Goal: Transaction & Acquisition: Purchase product/service

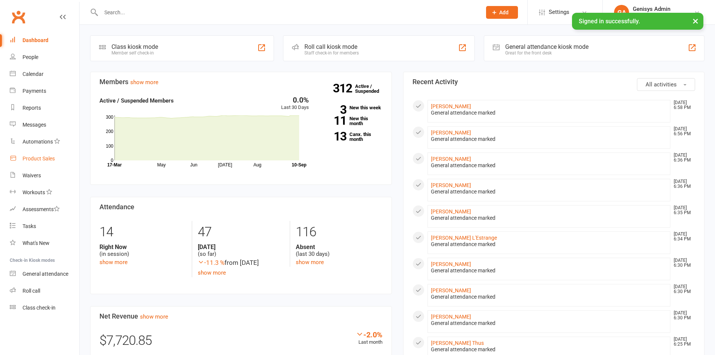
click at [59, 162] on link "Product Sales" at bounding box center [44, 158] width 69 height 17
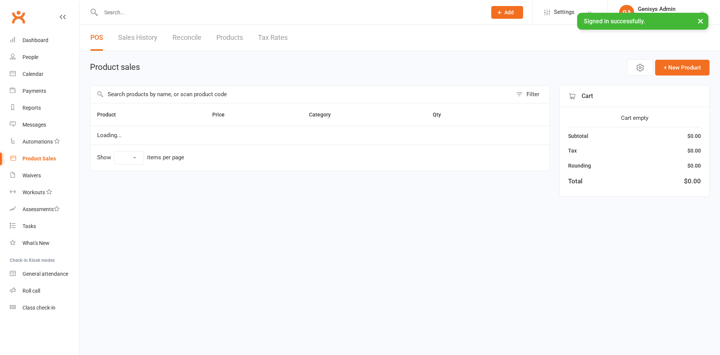
select select "100"
click at [149, 38] on link "Sales History" at bounding box center [137, 38] width 39 height 26
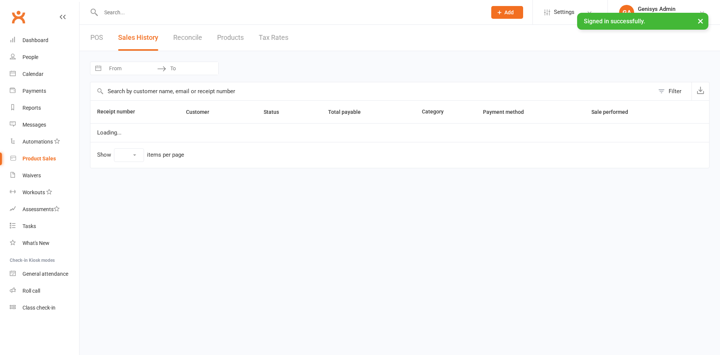
select select "50"
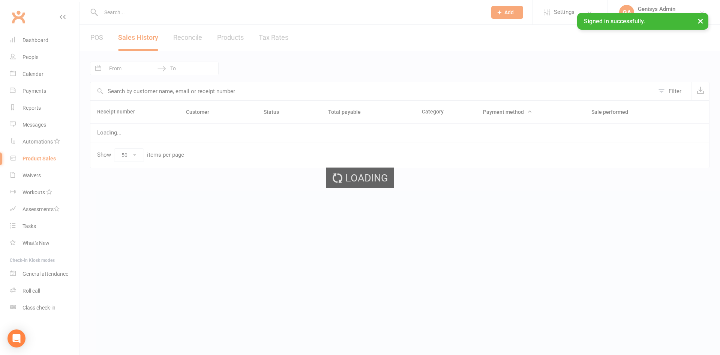
click at [147, 71] on div "Loading" at bounding box center [360, 177] width 720 height 355
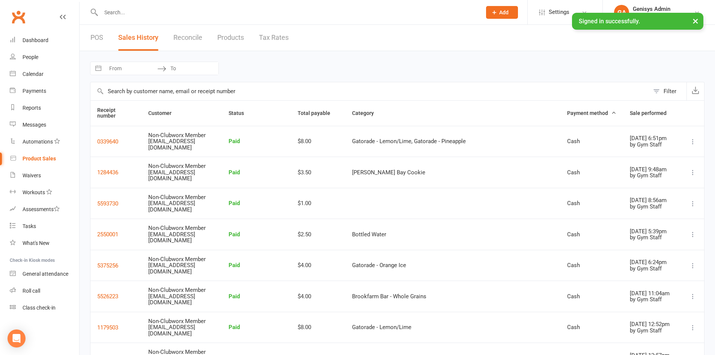
select select "7"
select select "2025"
select select "8"
select select "2025"
select select "9"
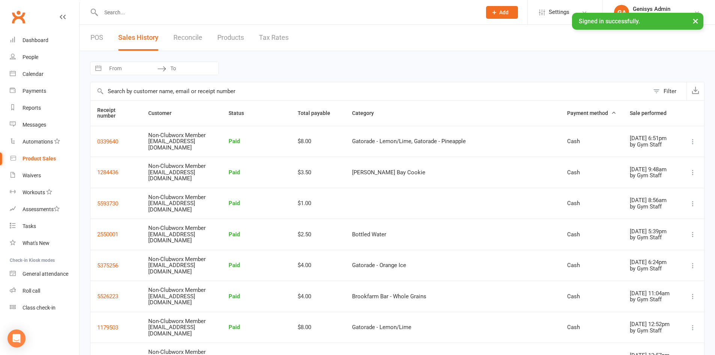
select select "2025"
select select "10"
select select "2025"
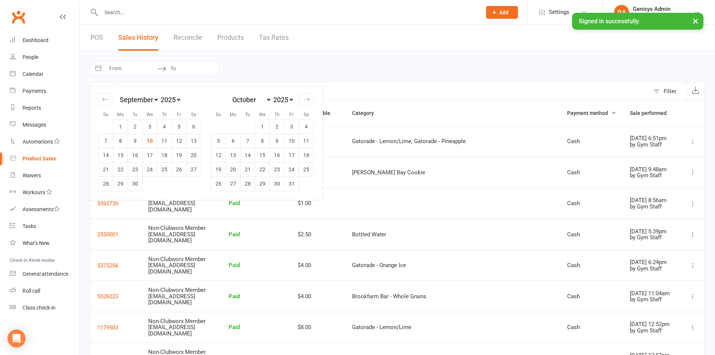
click at [147, 71] on input "From" at bounding box center [131, 68] width 52 height 13
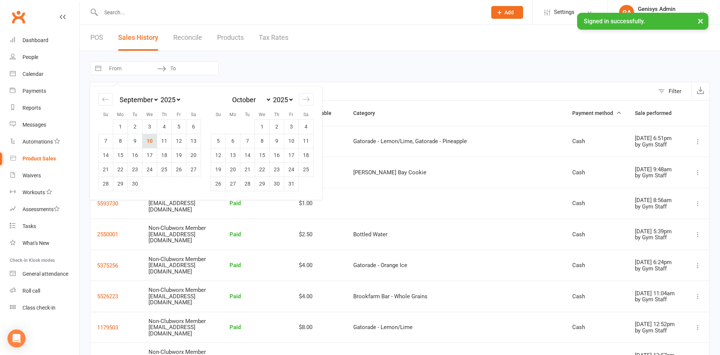
click at [151, 141] on td "10" at bounding box center [150, 141] width 15 height 14
type input "[DATE]"
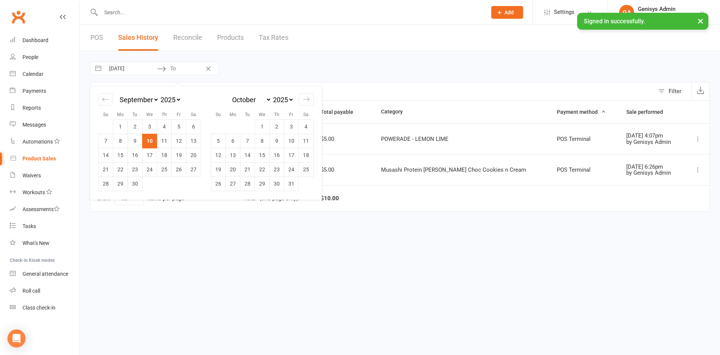
click at [151, 141] on td "10" at bounding box center [150, 141] width 15 height 14
type input "[DATE]"
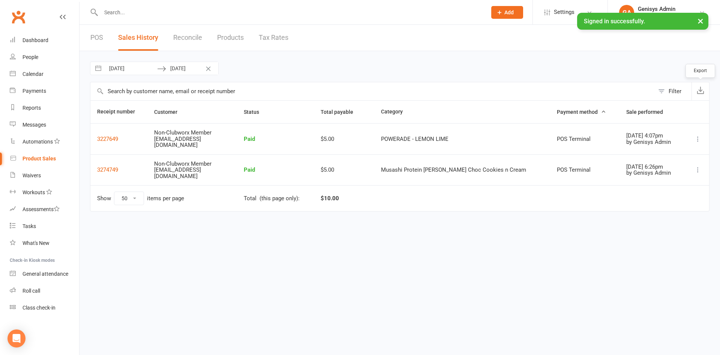
click at [704, 93] on icon "button" at bounding box center [701, 90] width 8 height 8
click at [92, 38] on link "POS" at bounding box center [96, 38] width 13 height 26
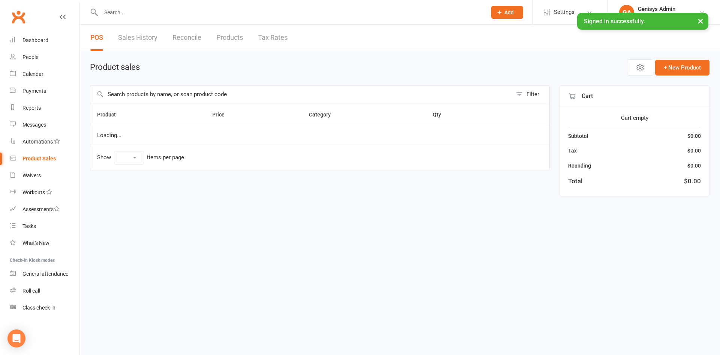
select select "100"
click at [602, 65] on button "Open POS Portal" at bounding box center [584, 68] width 83 height 16
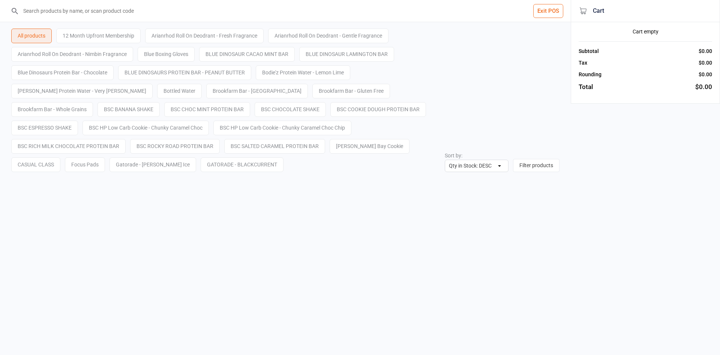
select select "stock_count-desc"
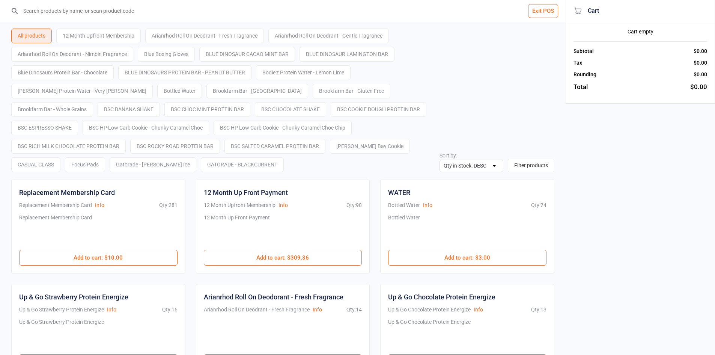
click at [98, 16] on input "search" at bounding box center [287, 11] width 535 height 22
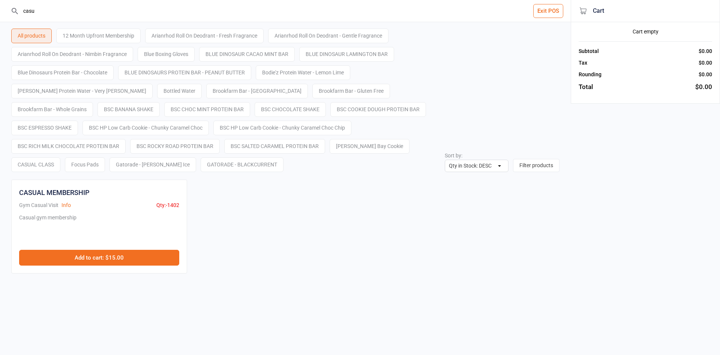
type input "casu"
click at [101, 257] on button "Add to cart : $15.00" at bounding box center [99, 258] width 160 height 16
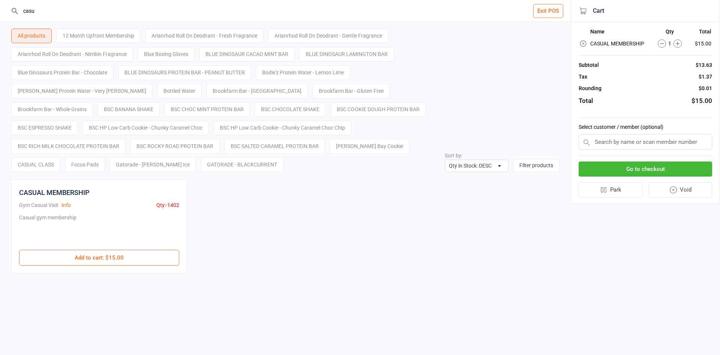
click at [641, 142] on input "text" at bounding box center [646, 142] width 134 height 16
click at [624, 172] on button "Go to checkout" at bounding box center [646, 168] width 134 height 15
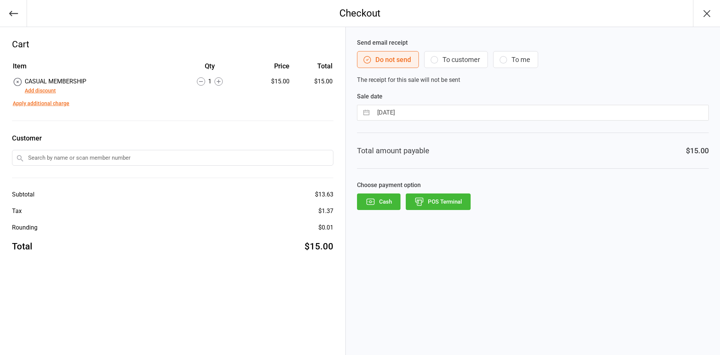
click at [41, 89] on button "Add discount" at bounding box center [40, 91] width 31 height 8
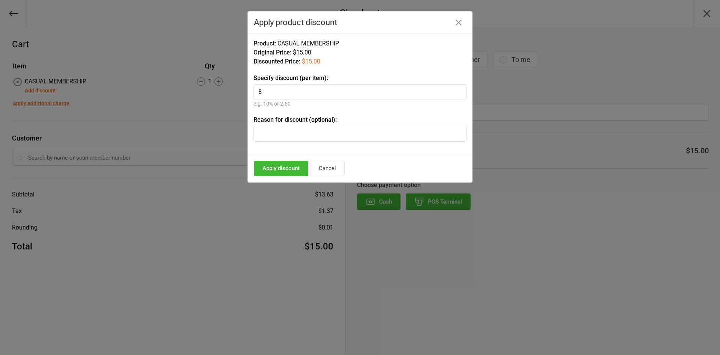
type input "8"
type input "Jock"
click at [285, 165] on button "Apply discount" at bounding box center [281, 168] width 54 height 15
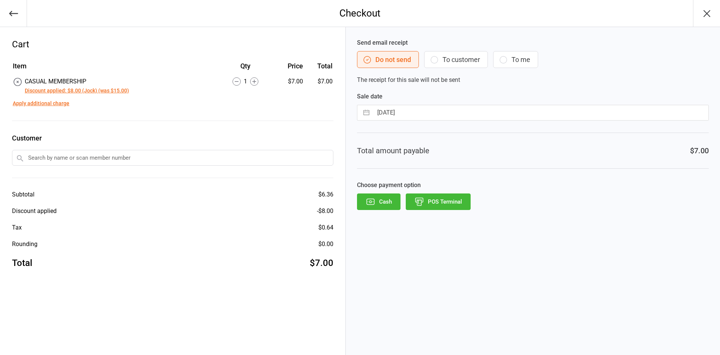
click at [446, 197] on button "POS Terminal" at bounding box center [438, 201] width 65 height 17
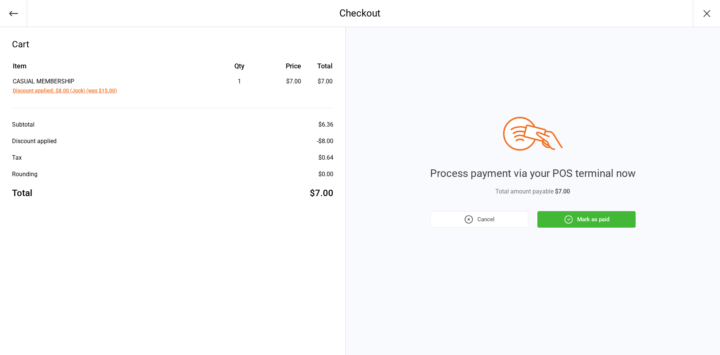
click at [600, 225] on button "Mark as paid" at bounding box center [587, 219] width 98 height 17
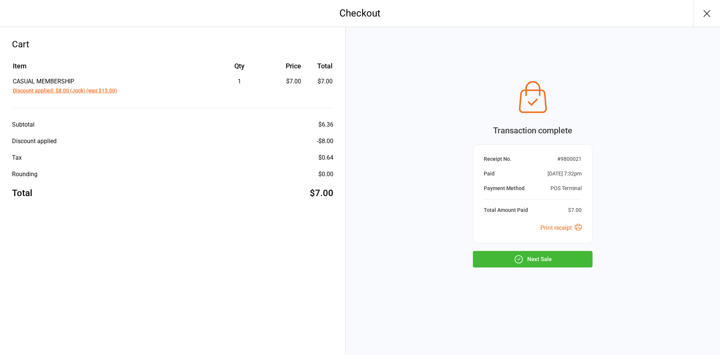
click at [559, 259] on button "Next Sale" at bounding box center [533, 259] width 120 height 17
select select "stock_count-desc"
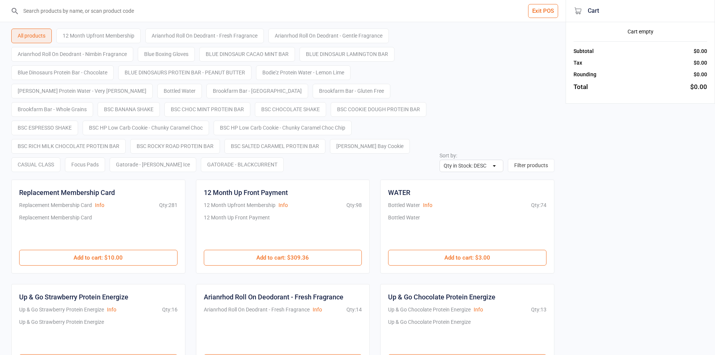
click at [552, 9] on button "Exit POS" at bounding box center [543, 11] width 30 height 14
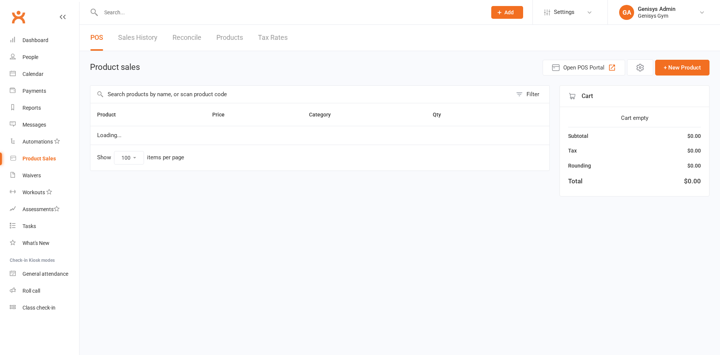
select select "100"
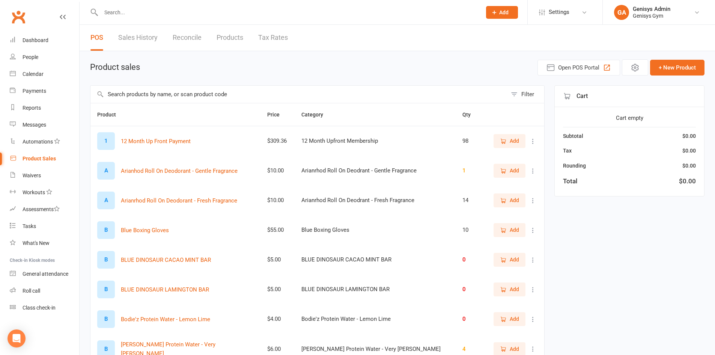
click at [39, 158] on div "Product Sales" at bounding box center [39, 158] width 33 height 6
click at [135, 40] on link "Sales History" at bounding box center [137, 38] width 39 height 26
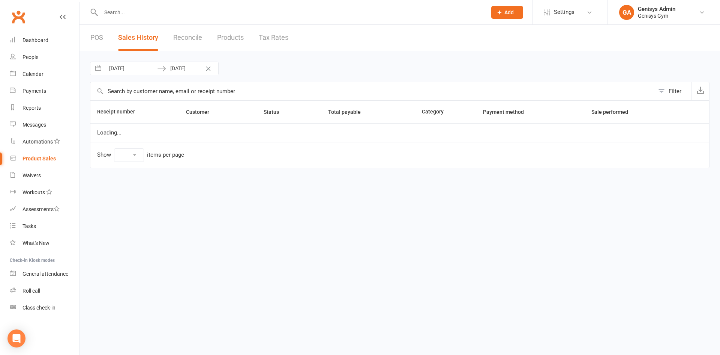
select select "50"
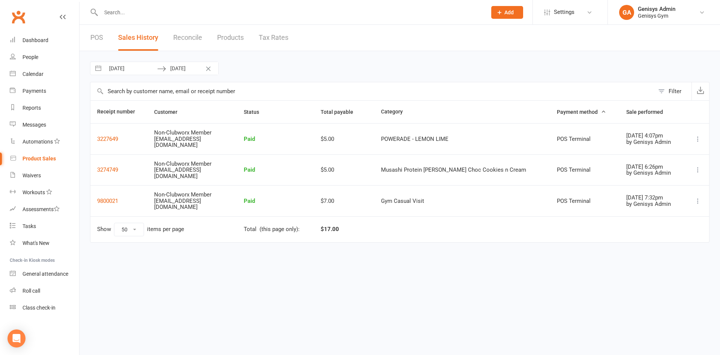
click at [150, 72] on input "[DATE]" at bounding box center [131, 68] width 52 height 13
select select "7"
select select "2025"
select select "8"
select select "2025"
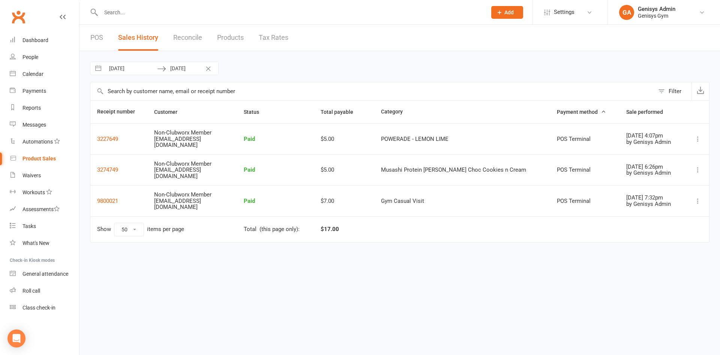
select select "9"
select select "2025"
select select "10"
select select "2025"
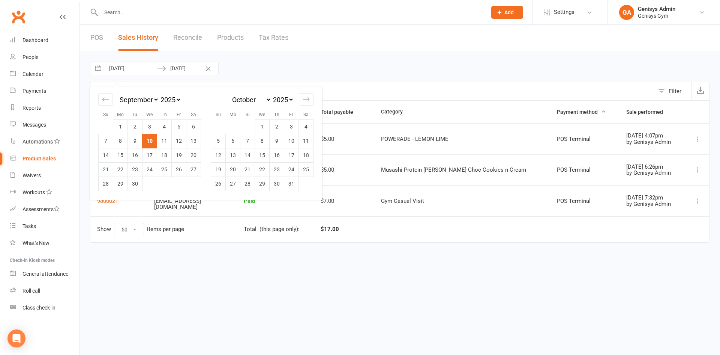
click at [150, 141] on td "10" at bounding box center [150, 141] width 15 height 14
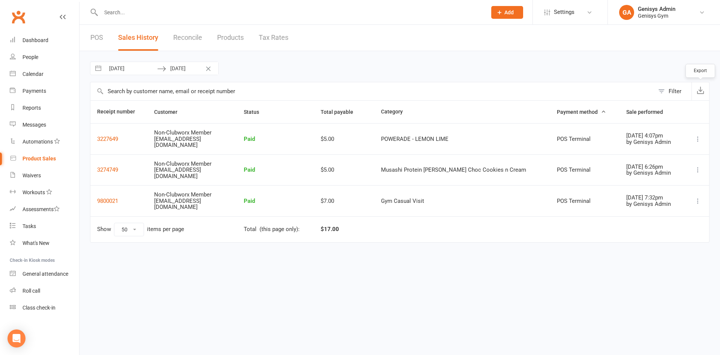
click at [694, 90] on button "button" at bounding box center [701, 91] width 18 height 18
drag, startPoint x: 45, startPoint y: 112, endPoint x: 64, endPoint y: 99, distance: 23.5
click at [45, 112] on link "Reports" at bounding box center [44, 107] width 69 height 17
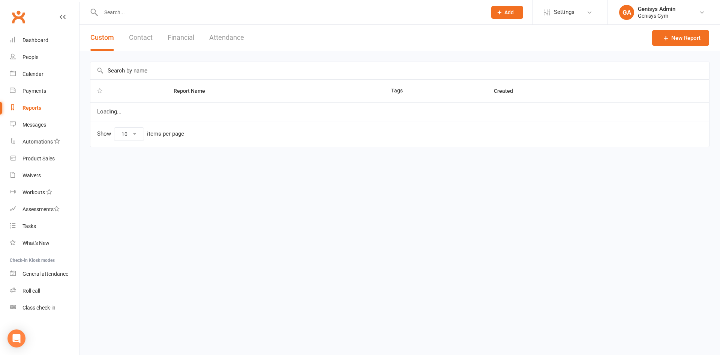
click at [192, 43] on button "Financial" at bounding box center [181, 38] width 27 height 26
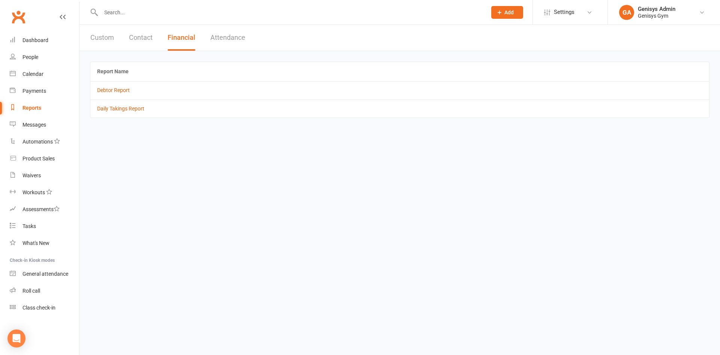
click at [122, 105] on td "Daily Takings Report" at bounding box center [399, 108] width 619 height 18
click at [120, 108] on link "Daily Takings Report" at bounding box center [120, 108] width 47 height 6
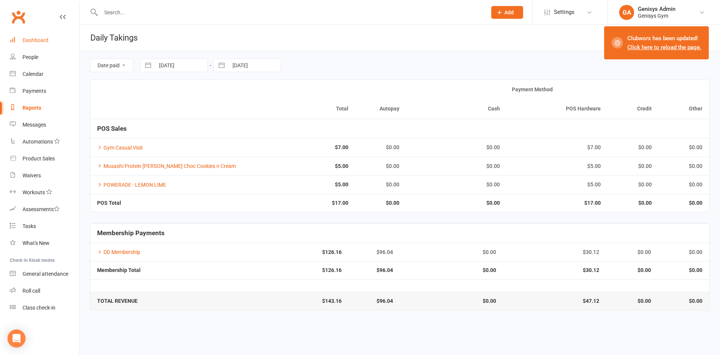
drag, startPoint x: 46, startPoint y: 41, endPoint x: 208, endPoint y: 6, distance: 165.7
click at [46, 41] on div "Dashboard" at bounding box center [36, 40] width 26 height 6
